Goal: Task Accomplishment & Management: Complete application form

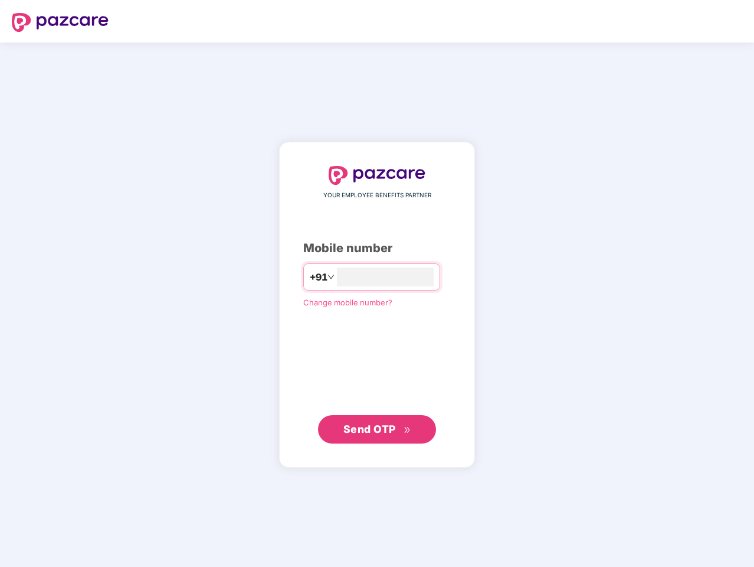
click at [377, 283] on input "number" at bounding box center [385, 276] width 97 height 19
click at [60, 22] on img at bounding box center [60, 22] width 97 height 19
click at [310, 277] on span "+91" at bounding box center [319, 277] width 18 height 15
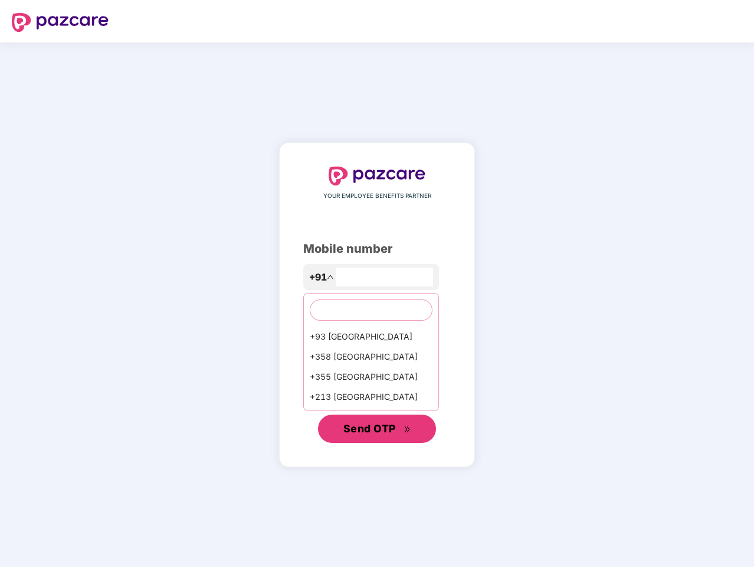
click at [377, 429] on span "Send OTP" at bounding box center [370, 428] width 53 height 12
